Goal: Task Accomplishment & Management: Manage account settings

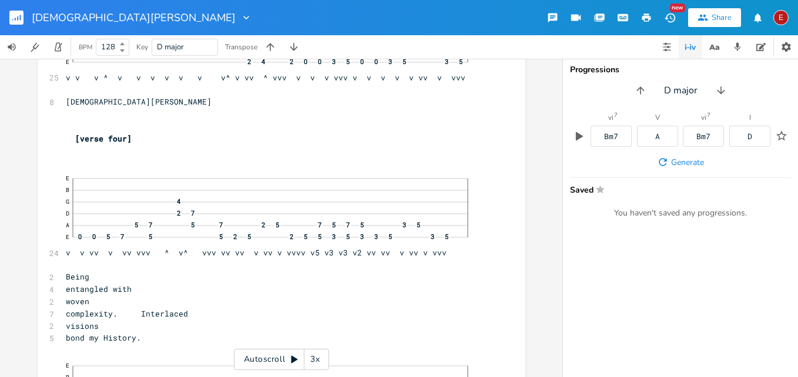
scroll to position [7534, 0]
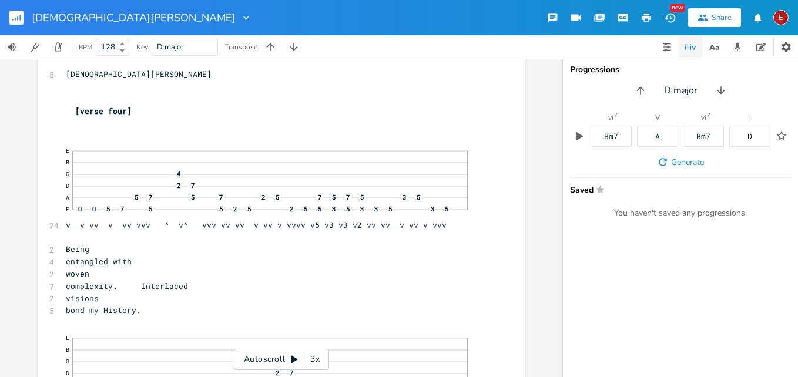
click at [315, 355] on div "3x" at bounding box center [314, 359] width 21 height 21
click at [315, 355] on div "4x" at bounding box center [314, 359] width 21 height 21
click at [292, 358] on icon at bounding box center [294, 360] width 6 height 8
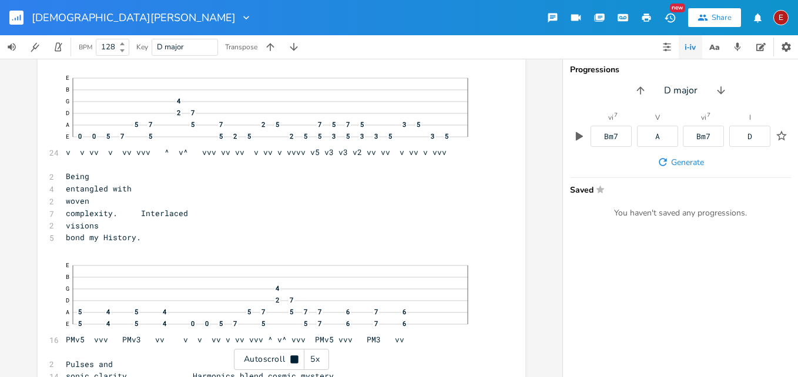
click at [292, 358] on icon at bounding box center [294, 359] width 8 height 8
click at [292, 358] on icon at bounding box center [294, 360] width 6 height 8
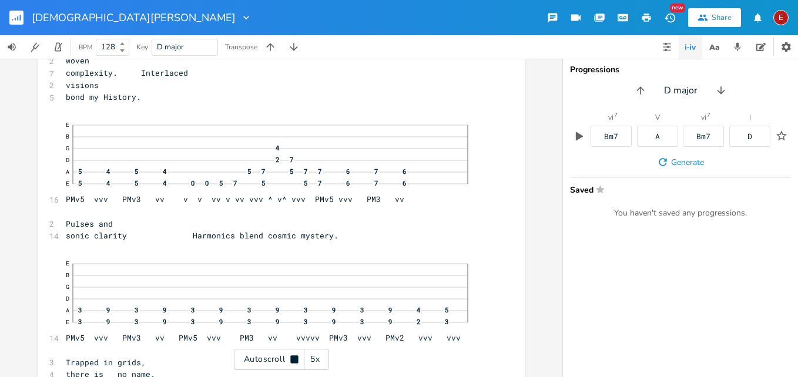
click at [292, 358] on icon at bounding box center [294, 359] width 8 height 8
click at [292, 358] on icon at bounding box center [294, 360] width 6 height 8
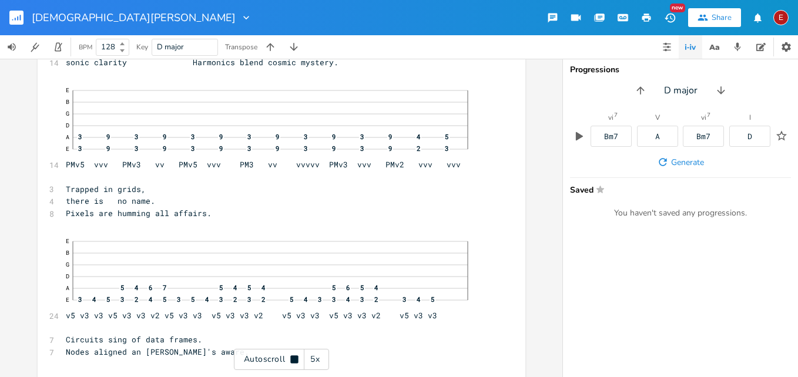
click at [292, 358] on icon at bounding box center [294, 359] width 8 height 8
click at [292, 358] on icon at bounding box center [294, 360] width 6 height 8
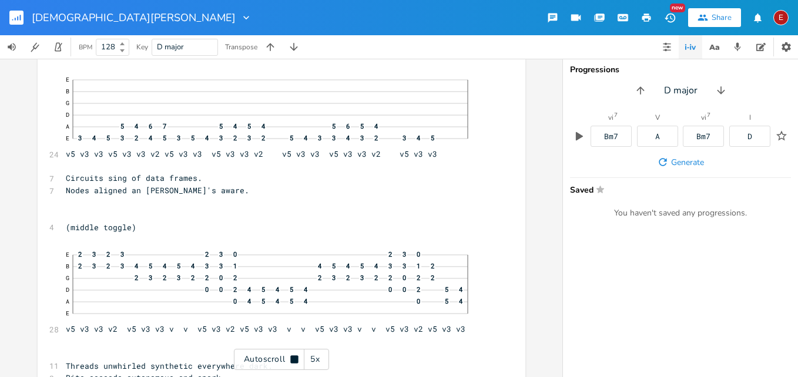
scroll to position [8083, 0]
click at [292, 358] on icon at bounding box center [294, 359] width 8 height 8
click at [292, 358] on icon at bounding box center [294, 360] width 6 height 8
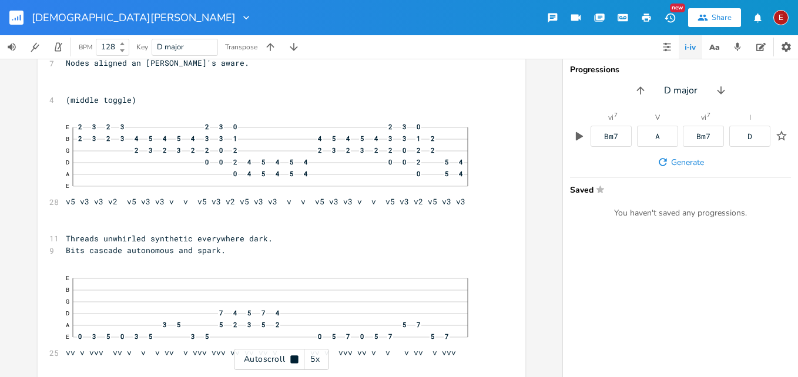
click at [292, 358] on icon at bounding box center [294, 359] width 8 height 8
click at [292, 358] on icon at bounding box center [294, 360] width 6 height 8
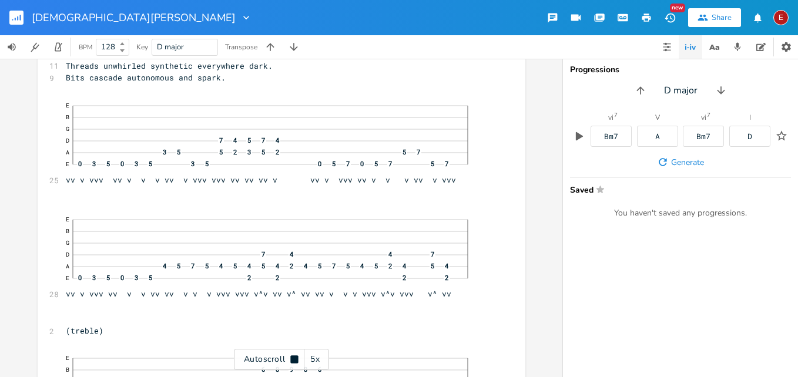
click at [292, 358] on icon at bounding box center [294, 359] width 8 height 8
click at [292, 358] on icon at bounding box center [294, 360] width 6 height 8
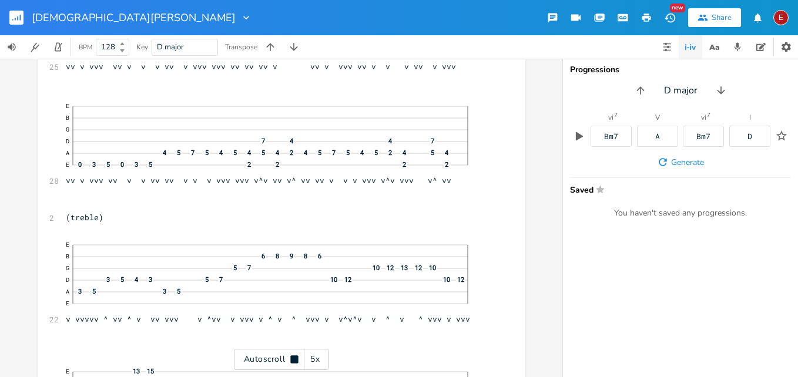
click at [292, 358] on icon at bounding box center [294, 359] width 8 height 8
click at [292, 358] on icon at bounding box center [294, 360] width 6 height 8
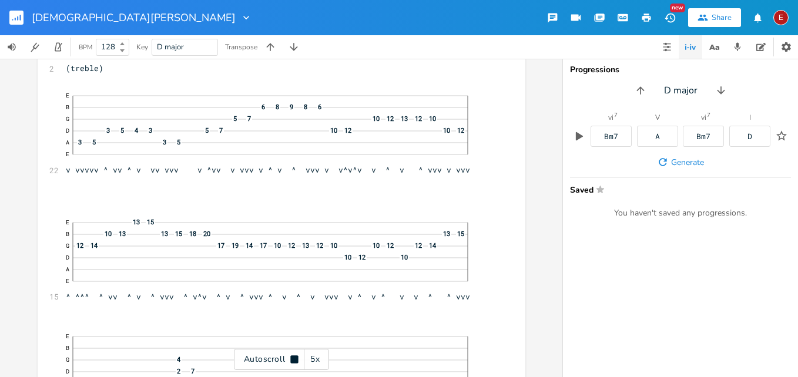
click at [292, 358] on icon at bounding box center [294, 359] width 8 height 8
click at [291, 360] on icon at bounding box center [294, 360] width 6 height 8
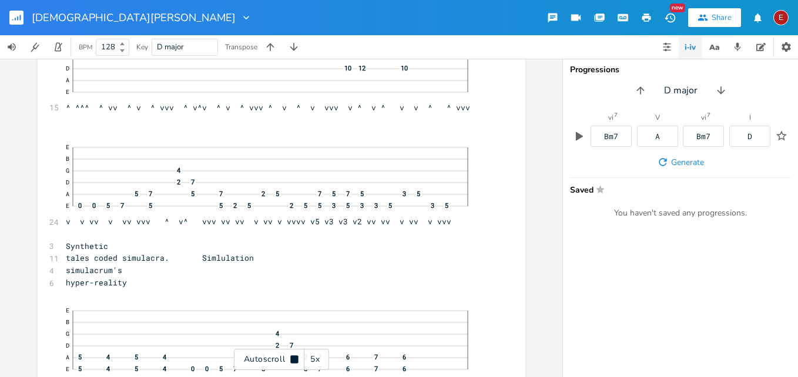
click at [291, 360] on icon at bounding box center [294, 359] width 8 height 8
click at [291, 360] on icon at bounding box center [294, 360] width 6 height 8
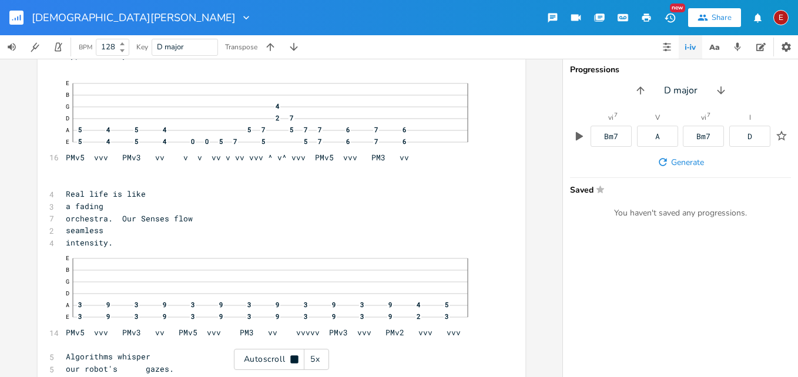
click at [291, 360] on icon at bounding box center [294, 359] width 8 height 8
click at [291, 360] on icon at bounding box center [294, 360] width 6 height 8
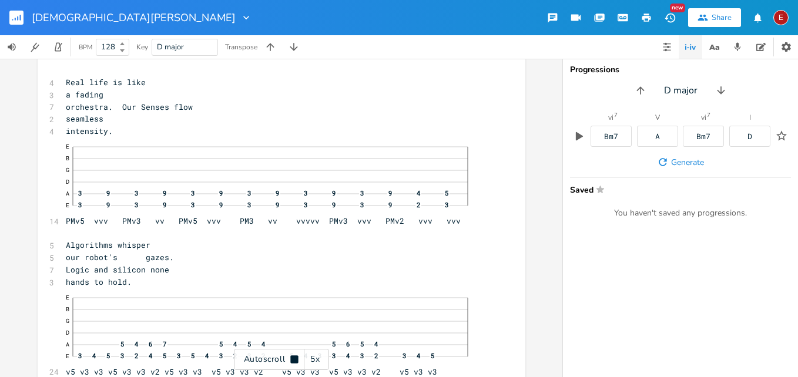
click at [291, 360] on icon at bounding box center [294, 359] width 8 height 8
click at [291, 360] on icon at bounding box center [294, 360] width 6 height 8
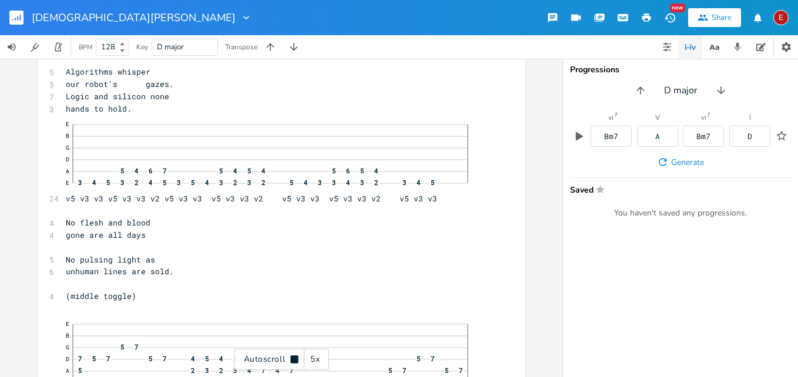
scroll to position [9349, 0]
click at [291, 360] on icon at bounding box center [294, 359] width 8 height 8
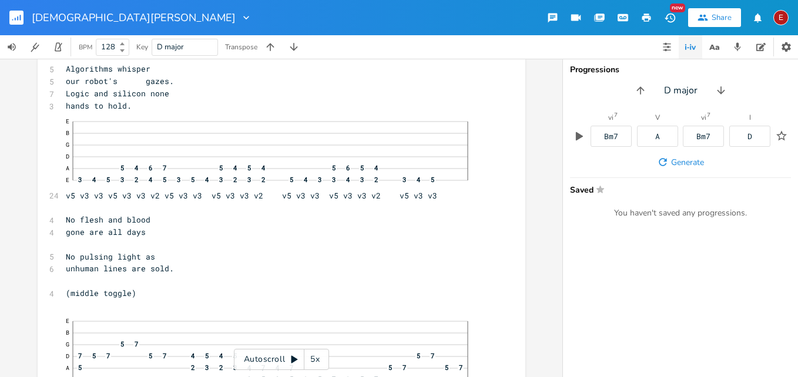
click at [291, 360] on icon at bounding box center [294, 360] width 6 height 8
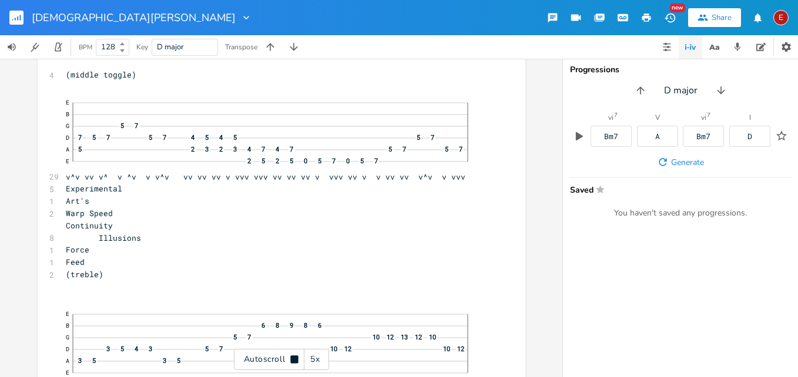
click at [291, 360] on icon at bounding box center [294, 359] width 8 height 8
click at [291, 360] on icon at bounding box center [294, 360] width 6 height 8
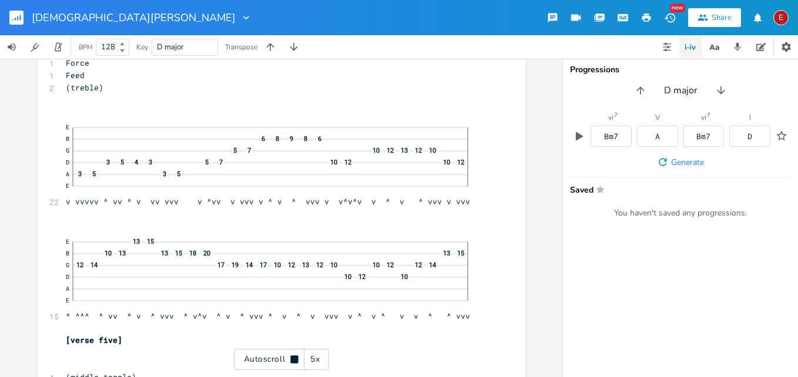
click at [291, 360] on icon at bounding box center [294, 359] width 8 height 8
click at [291, 360] on icon at bounding box center [294, 360] width 6 height 8
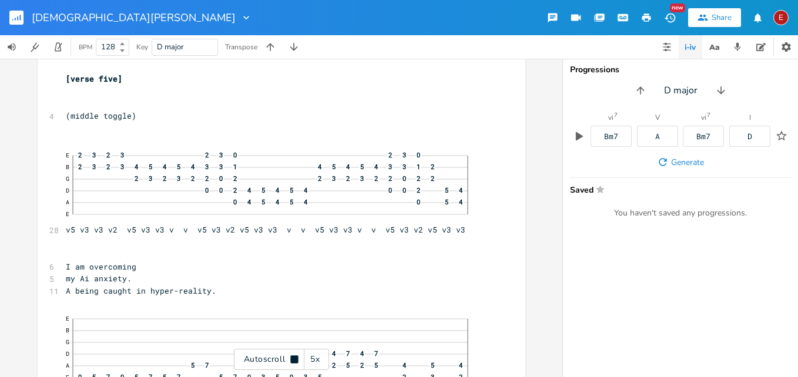
click at [291, 360] on icon at bounding box center [294, 359] width 8 height 8
click at [291, 360] on icon at bounding box center [294, 360] width 6 height 8
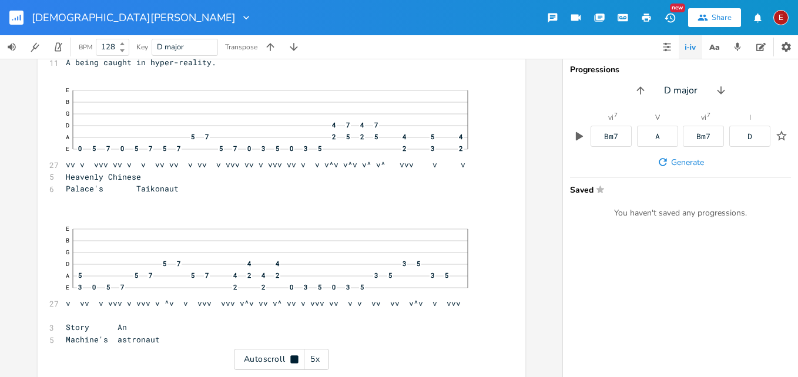
click at [291, 360] on icon at bounding box center [294, 359] width 8 height 8
click at [291, 360] on icon at bounding box center [294, 360] width 6 height 8
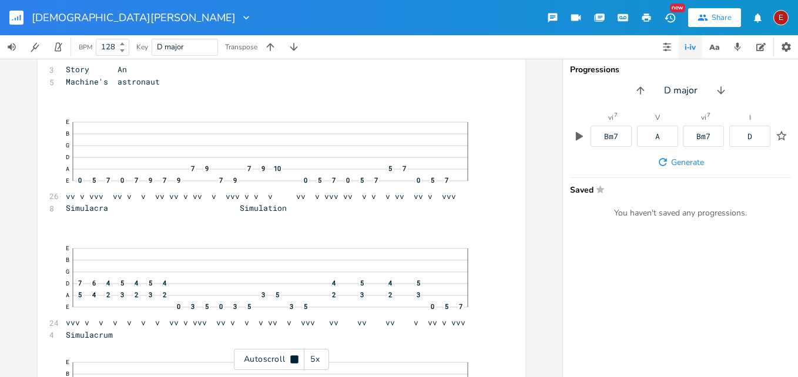
click at [291, 360] on icon at bounding box center [294, 359] width 8 height 8
click at [291, 360] on icon at bounding box center [294, 360] width 6 height 8
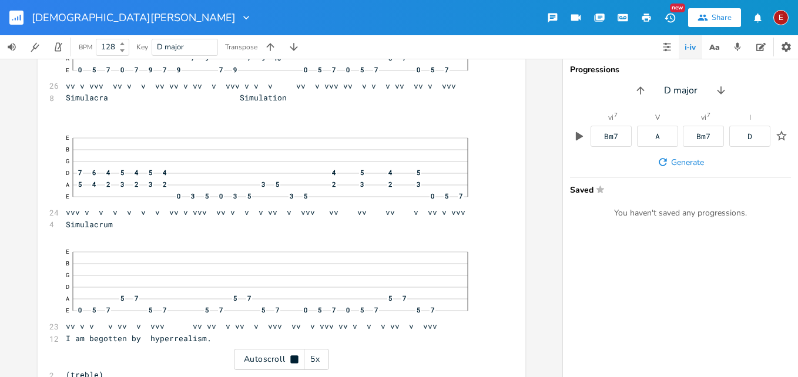
click at [291, 360] on icon at bounding box center [294, 359] width 8 height 8
click at [291, 360] on icon at bounding box center [294, 360] width 6 height 8
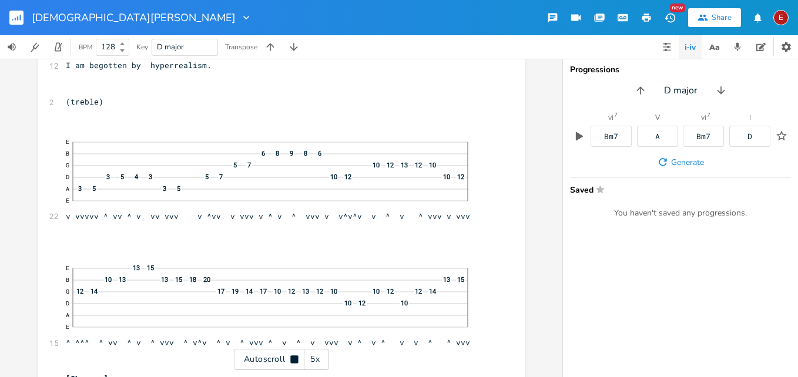
scroll to position [10889, 0]
click at [291, 360] on icon at bounding box center [294, 359] width 8 height 8
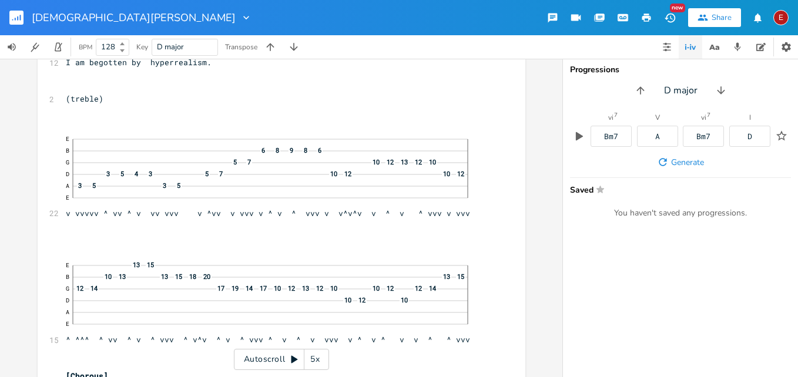
click at [291, 360] on icon at bounding box center [294, 360] width 6 height 8
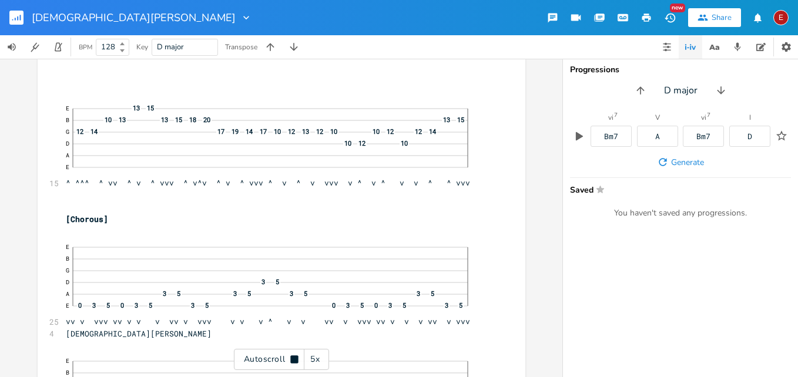
click at [291, 360] on icon at bounding box center [294, 359] width 8 height 8
click at [291, 360] on icon at bounding box center [294, 360] width 6 height 8
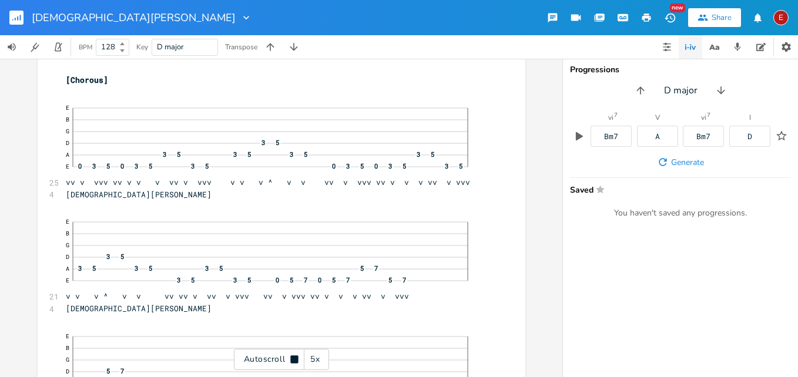
scroll to position [11187, 0]
click at [291, 360] on icon at bounding box center [294, 359] width 8 height 8
click at [291, 360] on icon at bounding box center [294, 360] width 6 height 8
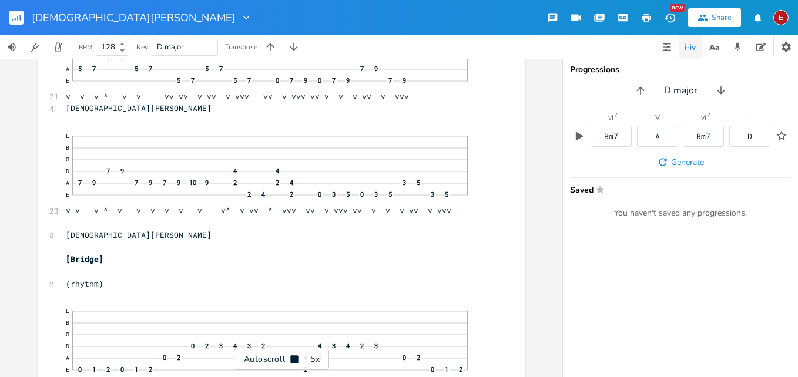
click at [291, 360] on icon at bounding box center [294, 359] width 8 height 8
click at [291, 360] on icon at bounding box center [294, 360] width 6 height 8
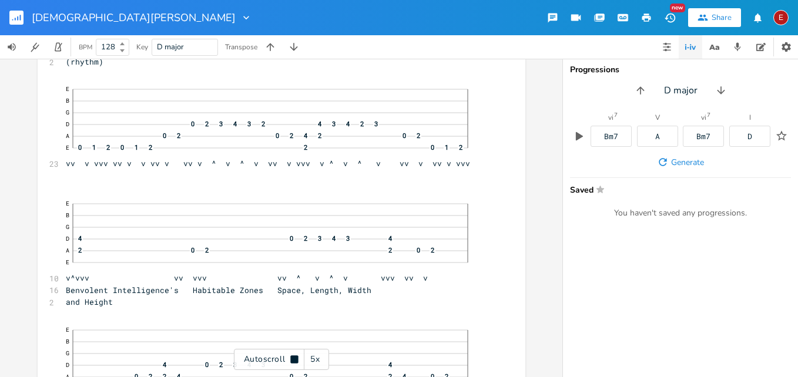
click at [291, 360] on icon at bounding box center [294, 359] width 8 height 8
click at [291, 360] on icon at bounding box center [294, 360] width 6 height 8
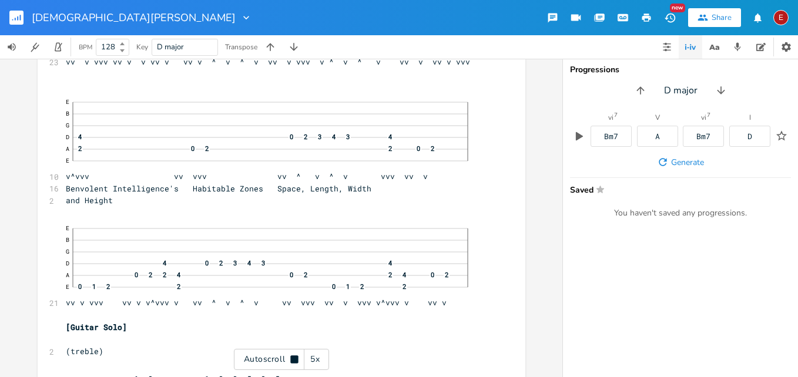
click at [291, 360] on icon at bounding box center [294, 359] width 8 height 8
click at [291, 360] on icon at bounding box center [294, 360] width 6 height 8
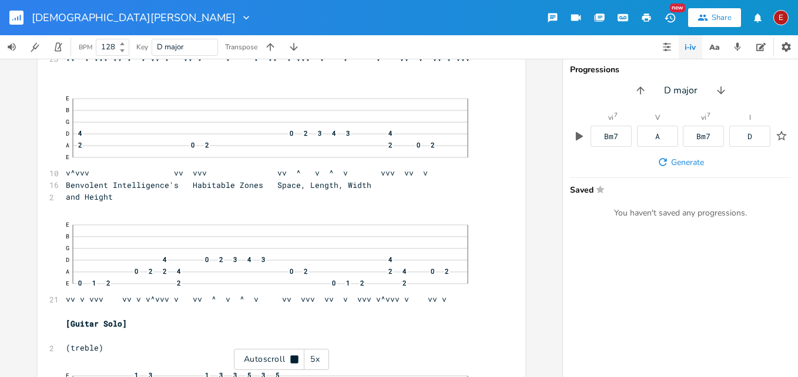
click at [291, 360] on icon at bounding box center [294, 359] width 8 height 8
click at [291, 360] on icon at bounding box center [294, 360] width 6 height 8
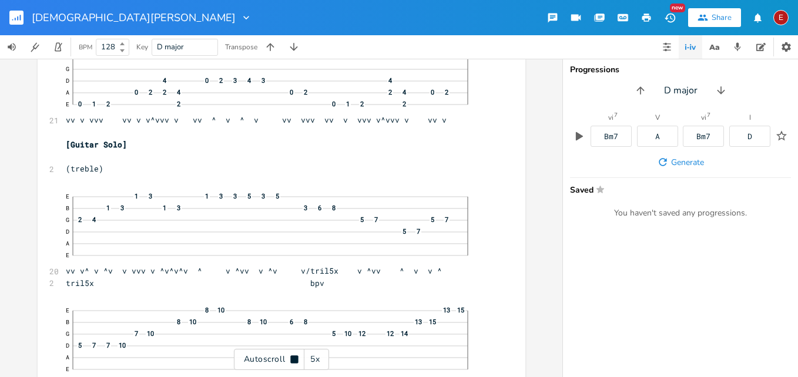
scroll to position [12009, 0]
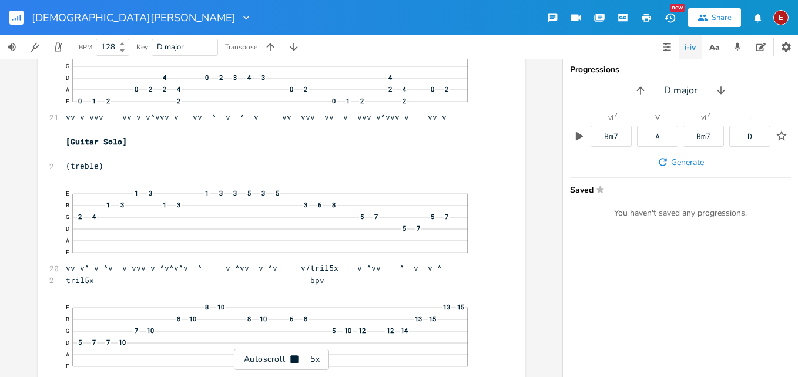
click at [291, 360] on icon at bounding box center [294, 359] width 8 height 8
click at [291, 360] on icon at bounding box center [294, 360] width 6 height 8
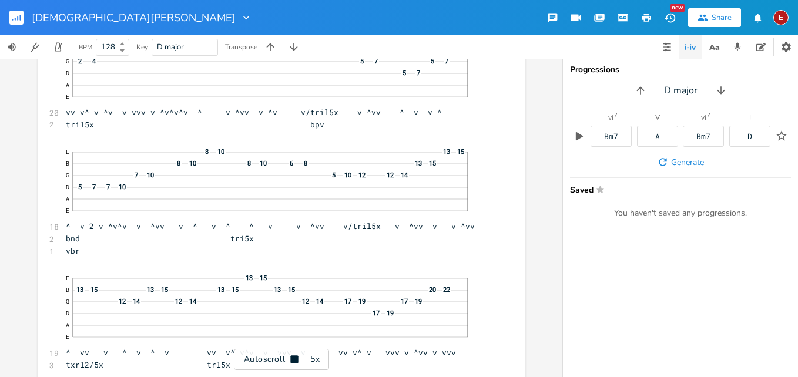
click at [291, 360] on icon at bounding box center [294, 359] width 8 height 8
click at [291, 360] on icon at bounding box center [294, 360] width 6 height 8
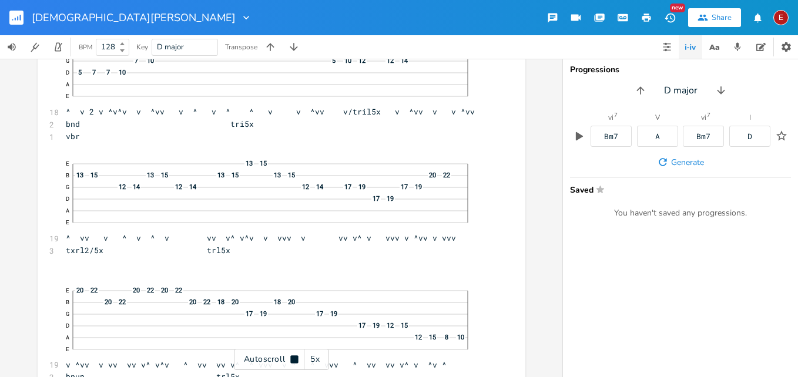
click at [291, 360] on icon at bounding box center [294, 359] width 8 height 8
click at [291, 360] on icon at bounding box center [294, 360] width 6 height 8
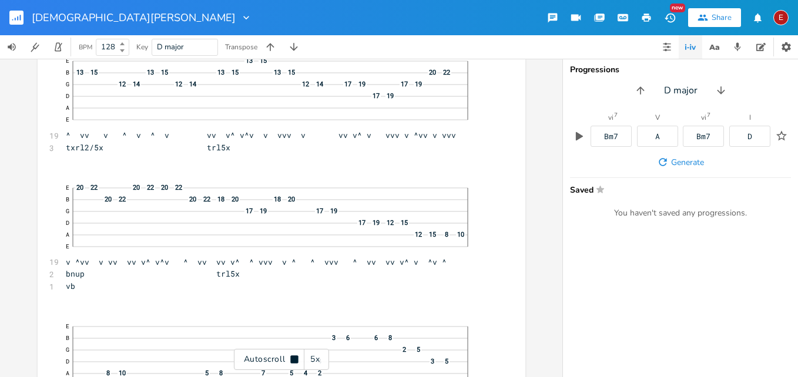
click at [291, 360] on icon at bounding box center [294, 359] width 8 height 8
click at [291, 360] on icon at bounding box center [294, 360] width 6 height 8
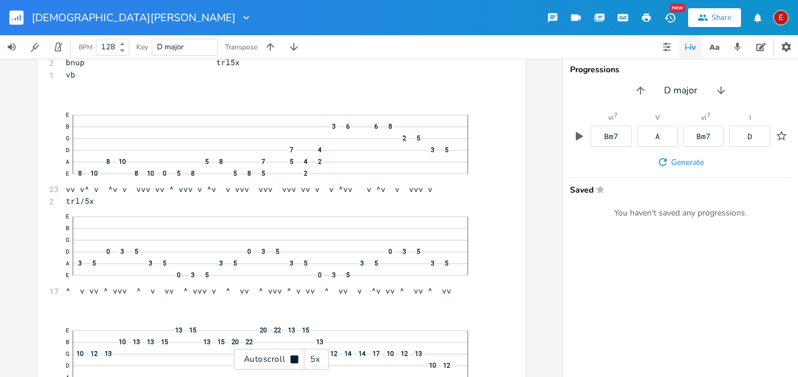
scroll to position [12596, 0]
click at [291, 360] on icon at bounding box center [294, 359] width 8 height 8
click at [291, 360] on icon at bounding box center [294, 360] width 6 height 8
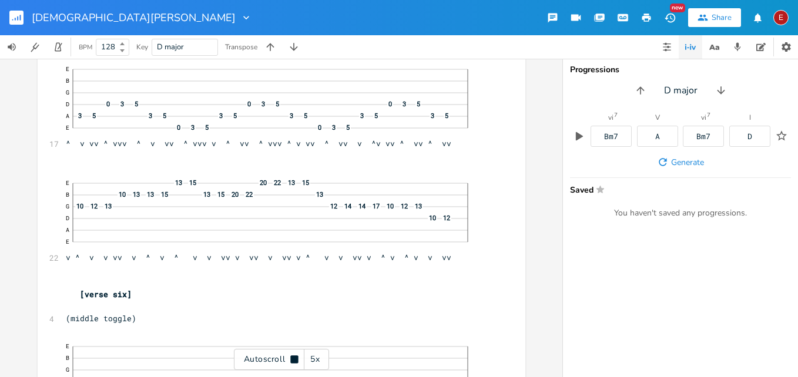
click at [291, 360] on icon at bounding box center [294, 359] width 8 height 8
click at [291, 360] on icon at bounding box center [294, 360] width 6 height 8
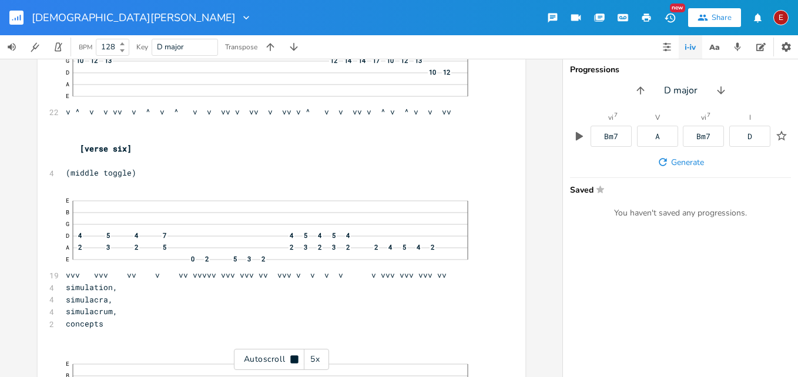
click at [291, 360] on icon at bounding box center [294, 359] width 8 height 8
click at [291, 360] on icon at bounding box center [294, 360] width 6 height 8
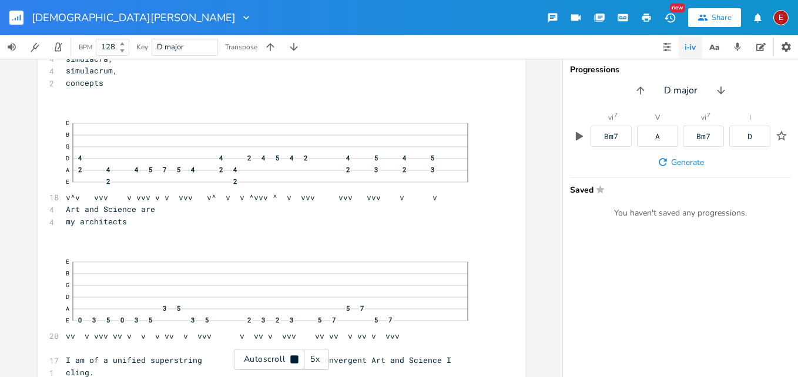
scroll to position [13130, 0]
click at [291, 360] on icon at bounding box center [294, 359] width 8 height 8
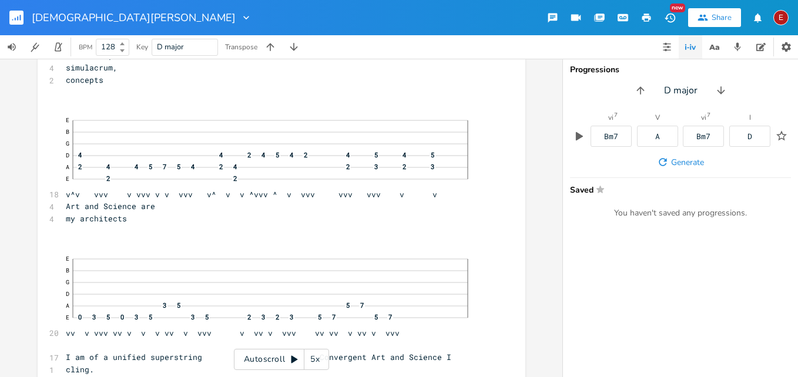
click at [291, 360] on icon at bounding box center [294, 360] width 6 height 8
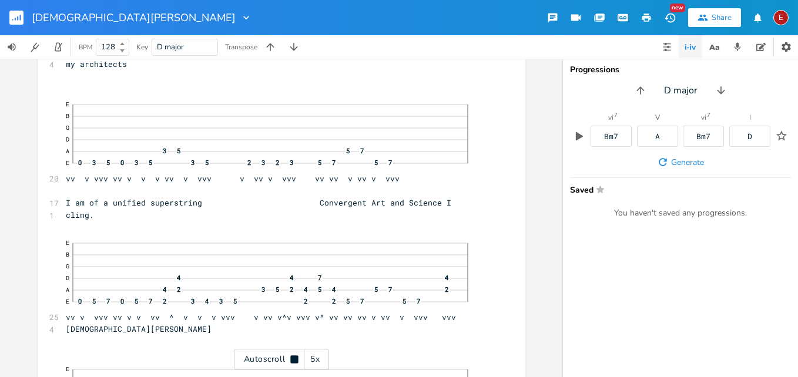
click at [291, 360] on icon at bounding box center [294, 359] width 8 height 8
click at [291, 360] on icon at bounding box center [294, 360] width 6 height 8
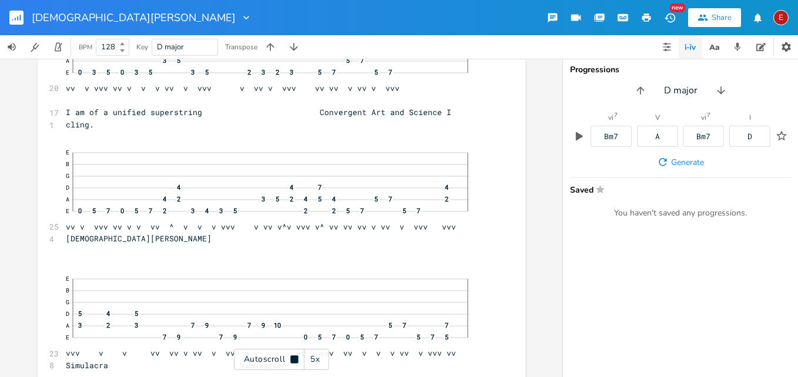
click at [291, 360] on icon at bounding box center [294, 359] width 8 height 8
click at [291, 360] on icon at bounding box center [294, 360] width 6 height 8
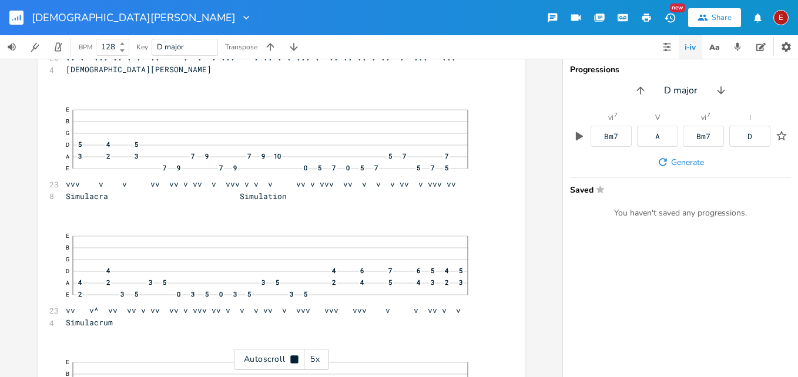
click at [291, 360] on icon at bounding box center [294, 359] width 8 height 8
click at [291, 360] on icon at bounding box center [294, 360] width 6 height 8
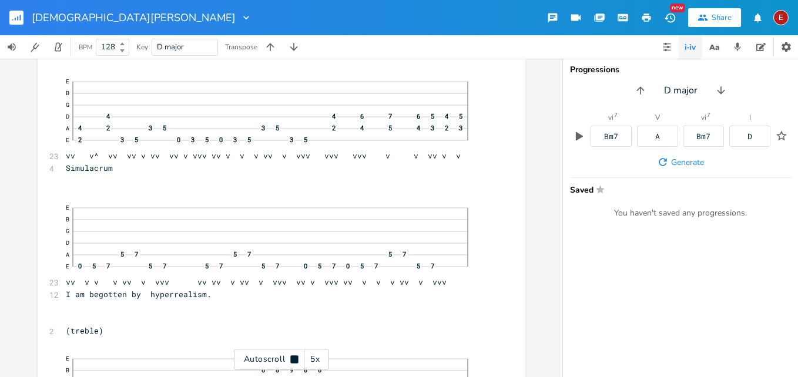
click at [291, 360] on icon at bounding box center [294, 359] width 8 height 8
click at [291, 360] on icon at bounding box center [294, 360] width 6 height 8
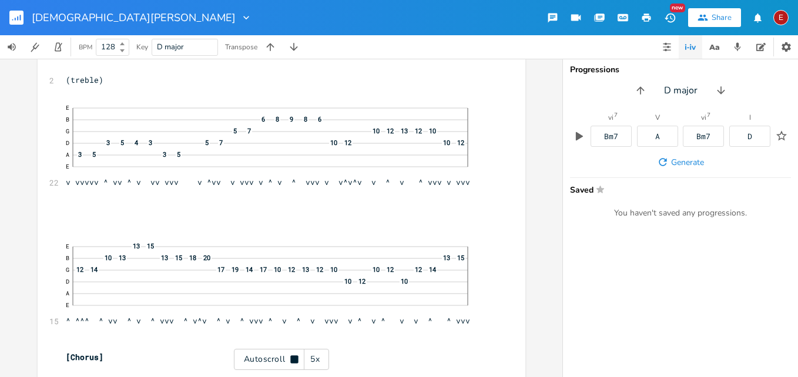
click at [291, 360] on icon at bounding box center [294, 359] width 8 height 8
click at [291, 360] on icon at bounding box center [294, 360] width 6 height 8
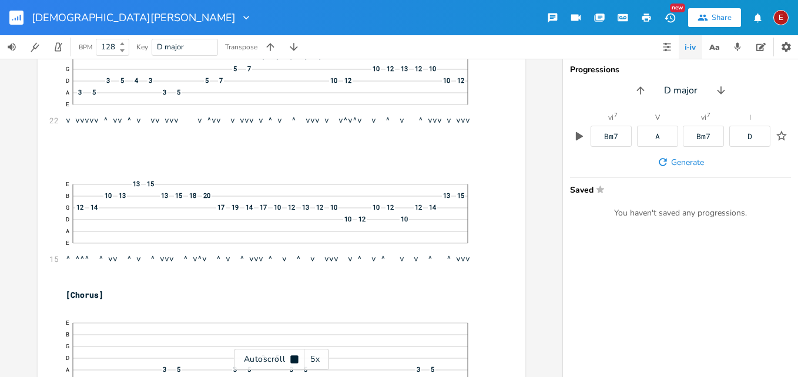
click at [291, 360] on icon at bounding box center [294, 359] width 8 height 8
click at [291, 360] on icon at bounding box center [294, 360] width 6 height 8
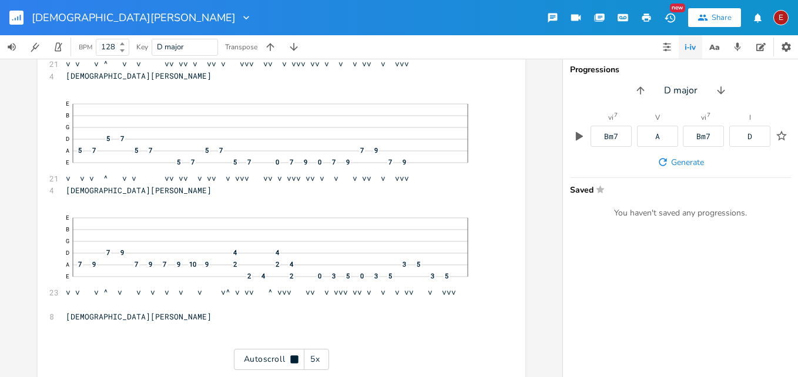
click at [291, 360] on icon at bounding box center [294, 359] width 8 height 8
click at [780, 14] on div "E" at bounding box center [780, 17] width 15 height 15
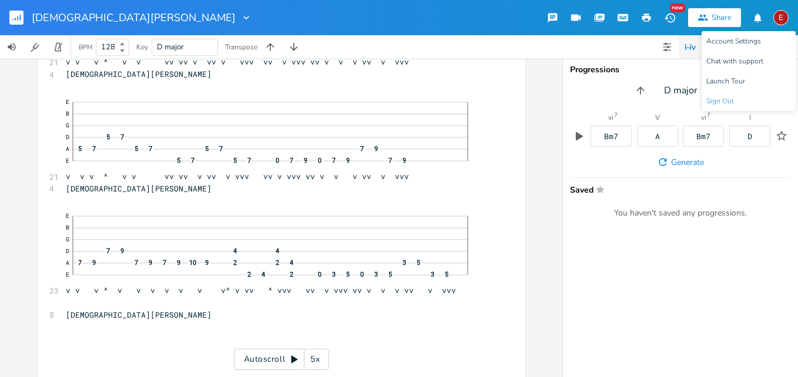
click at [721, 95] on li "Sign Out" at bounding box center [748, 101] width 94 height 20
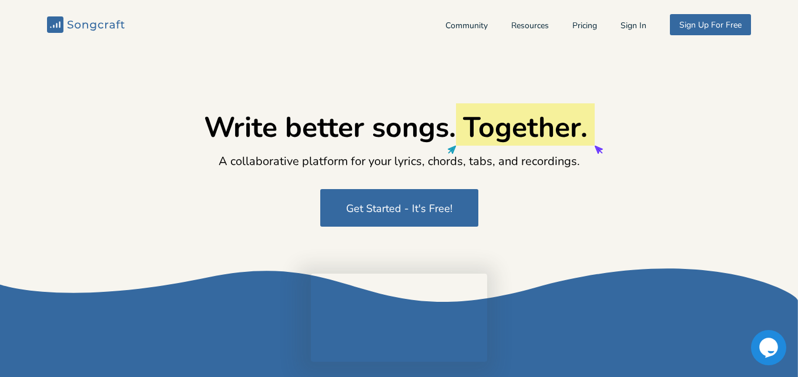
type input "[EMAIL_ADDRESS][DOMAIN_NAME]"
